Goal: Navigation & Orientation: Find specific page/section

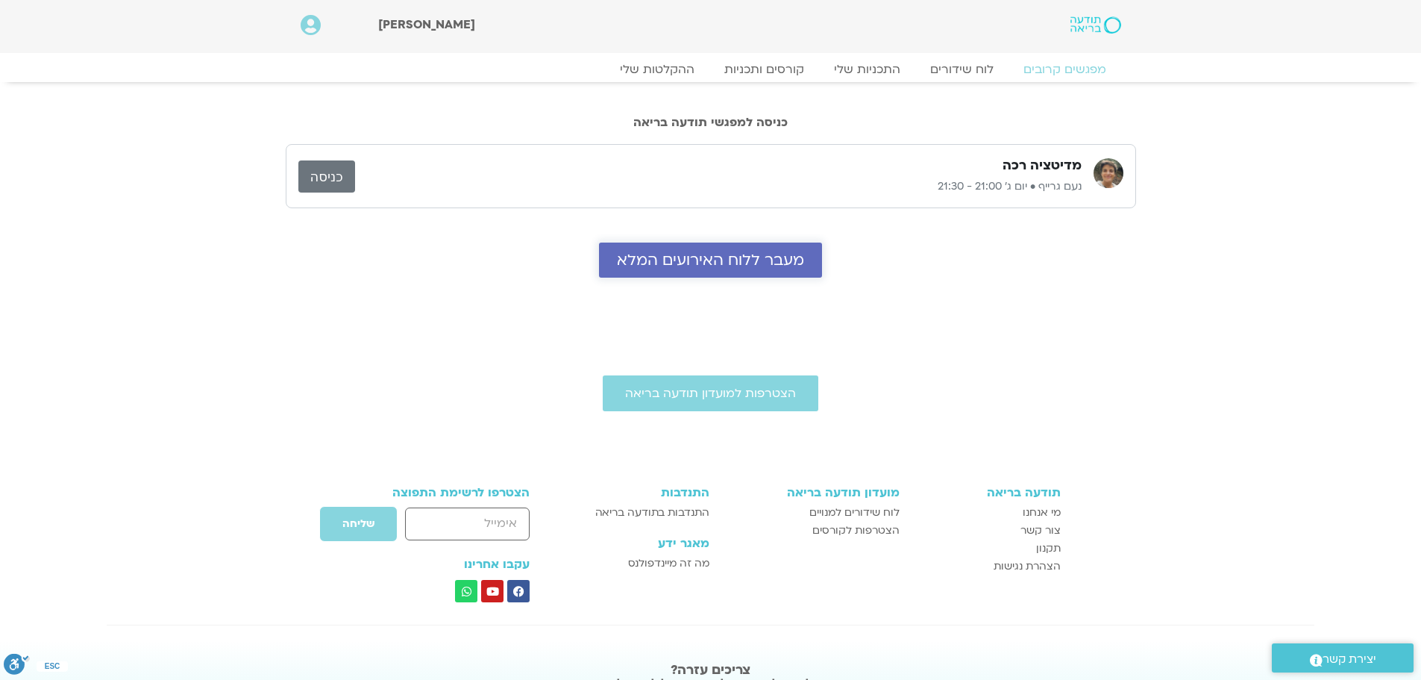
click at [708, 260] on span "מעבר ללוח האירועים המלא" at bounding box center [710, 259] width 187 height 17
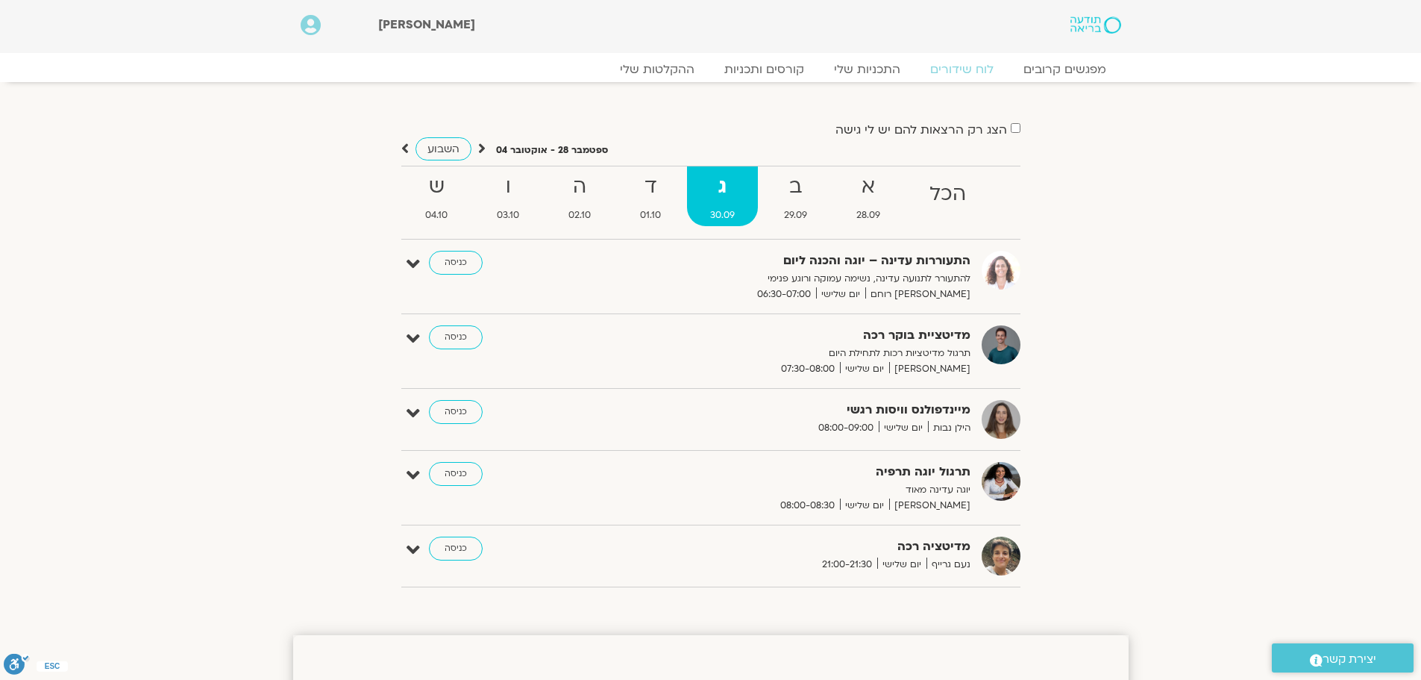
click at [731, 203] on strong "ג" at bounding box center [722, 187] width 71 height 34
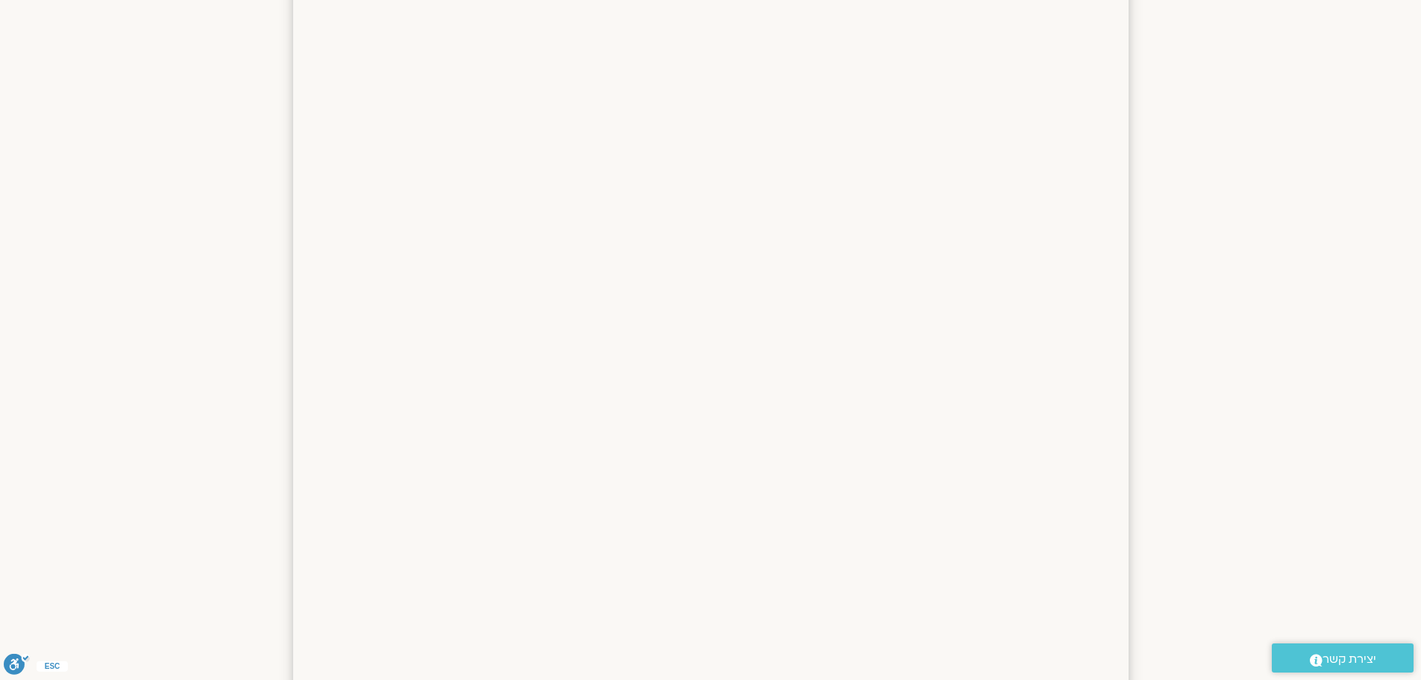
scroll to position [1119, 0]
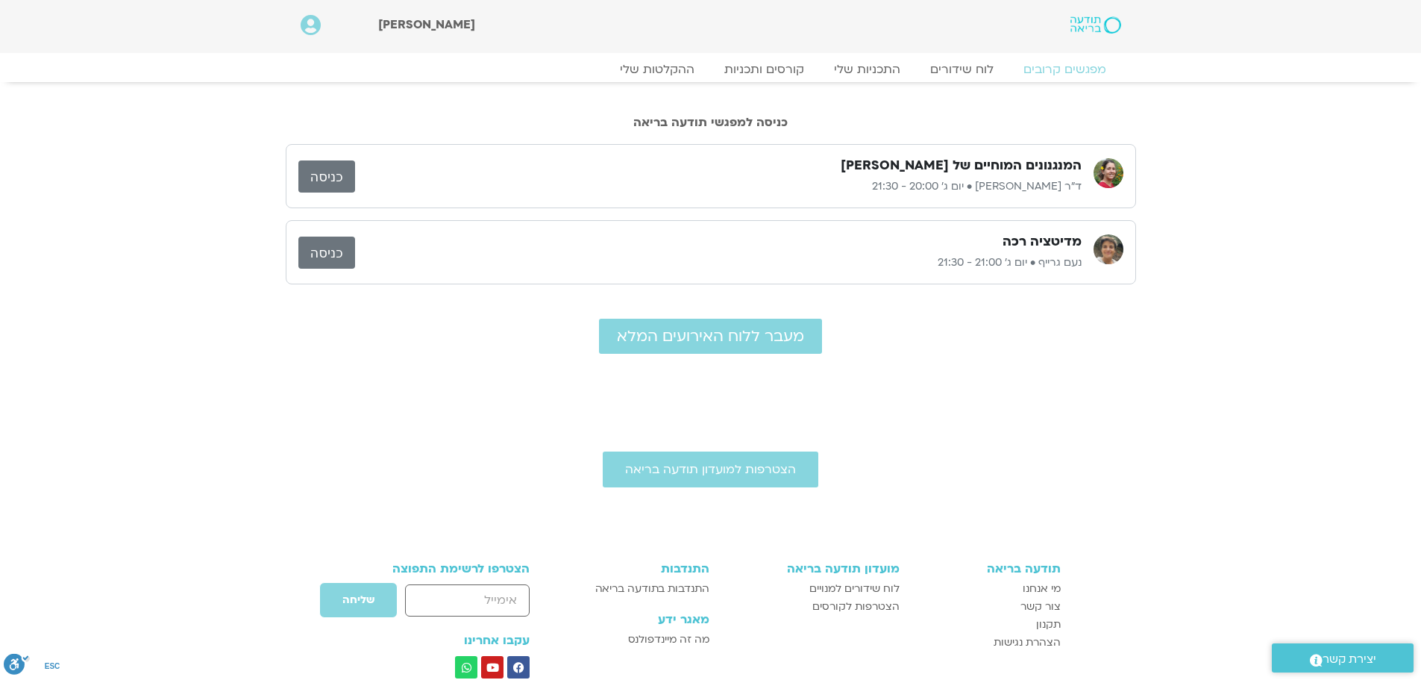
click at [342, 175] on link "כניסה" at bounding box center [326, 176] width 57 height 32
